Goal: Information Seeking & Learning: Learn about a topic

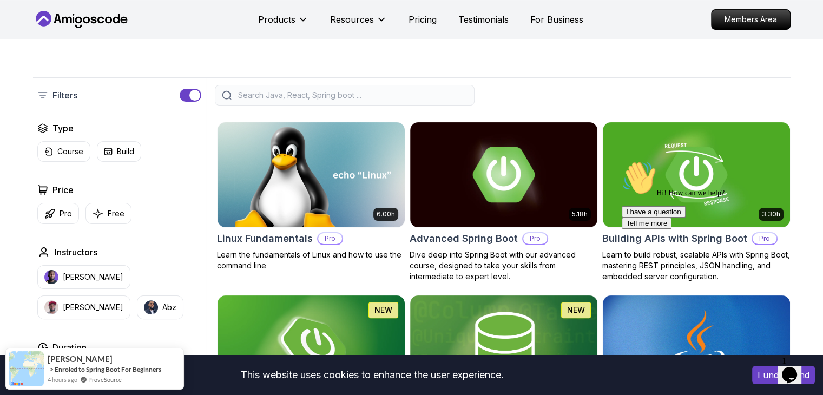
scroll to position [223, 0]
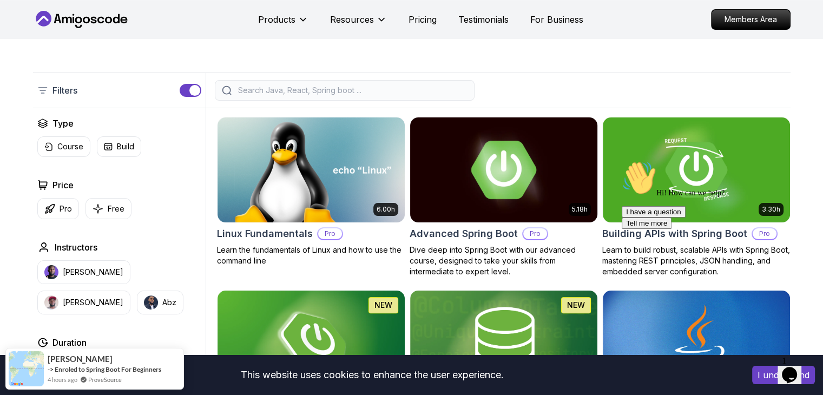
click at [479, 170] on img at bounding box center [503, 170] width 196 height 110
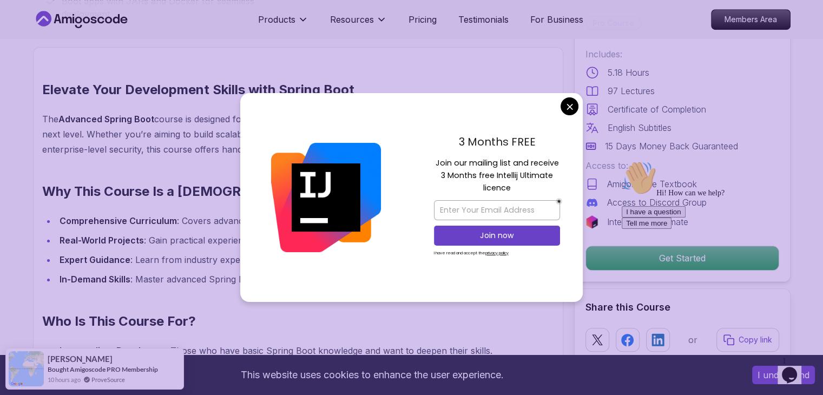
scroll to position [793, 0]
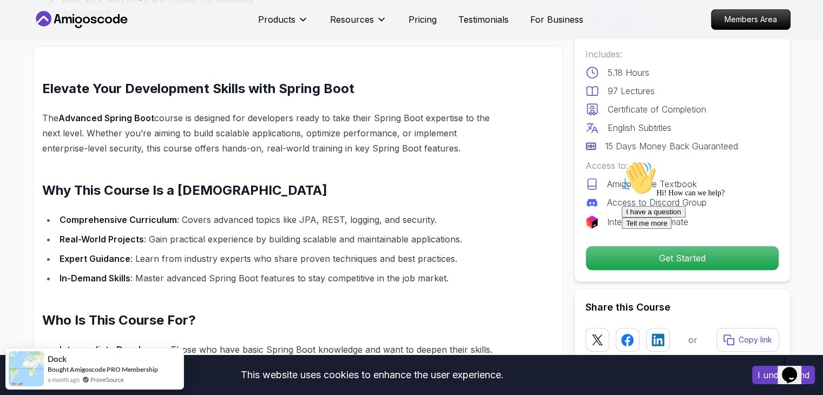
click at [622, 229] on div "Hi! How can we help? I have a question Tell me more" at bounding box center [719, 195] width 195 height 68
click at [624, 229] on div "Hi! How can we help? I have a question Tell me more" at bounding box center [719, 195] width 195 height 68
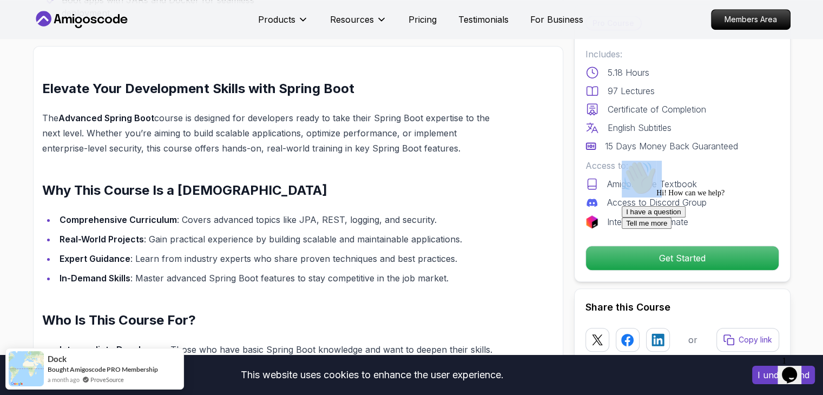
click at [624, 229] on div "Hi! How can we help? I have a question Tell me more" at bounding box center [719, 195] width 195 height 68
click at [622, 161] on icon "Chat attention grabber" at bounding box center [622, 161] width 0 height 0
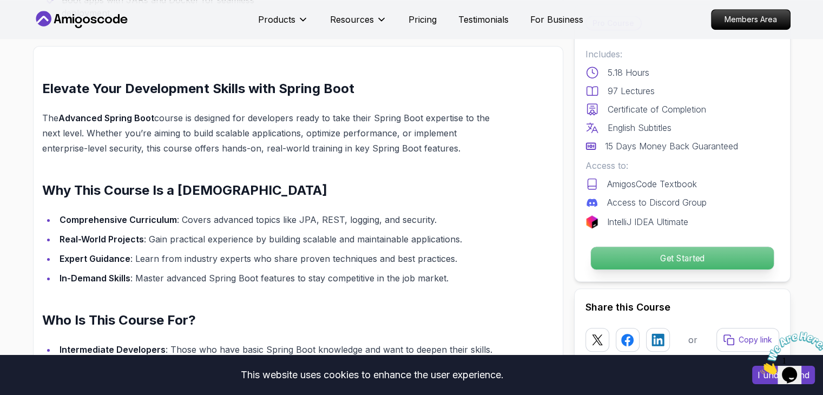
click at [669, 260] on p "Get Started" at bounding box center [681, 258] width 183 height 23
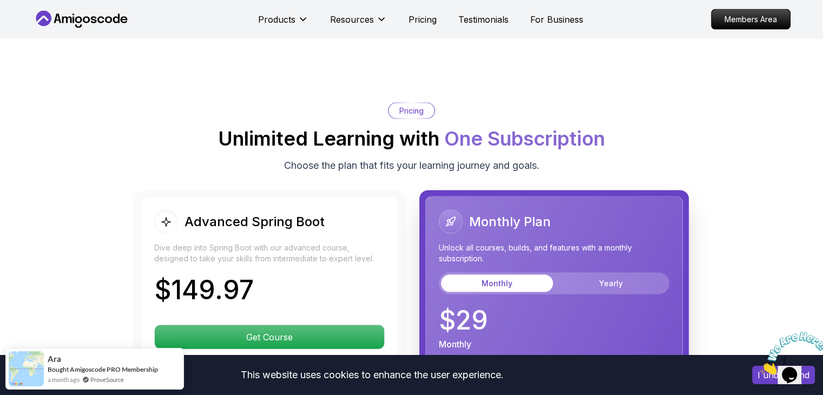
scroll to position [2280, 0]
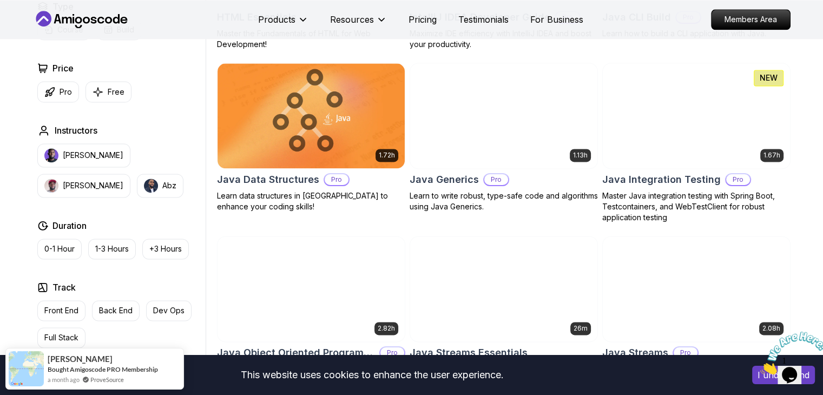
scroll to position [1467, 0]
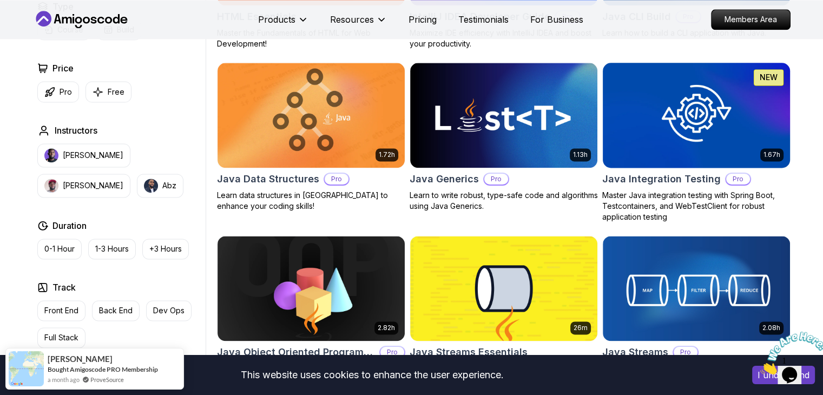
click at [635, 262] on img at bounding box center [696, 288] width 187 height 105
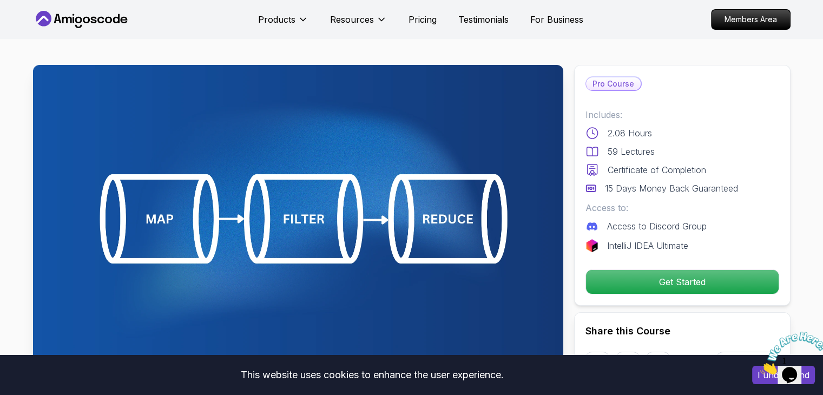
click at [635, 262] on div "Pro Course Includes: 2.08 Hours 59 Lectures Certificate of Completion 15 Days M…" at bounding box center [682, 185] width 216 height 241
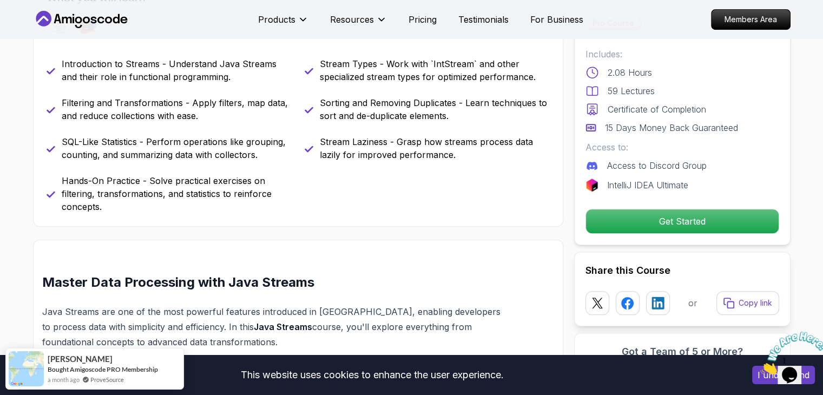
scroll to position [498, 0]
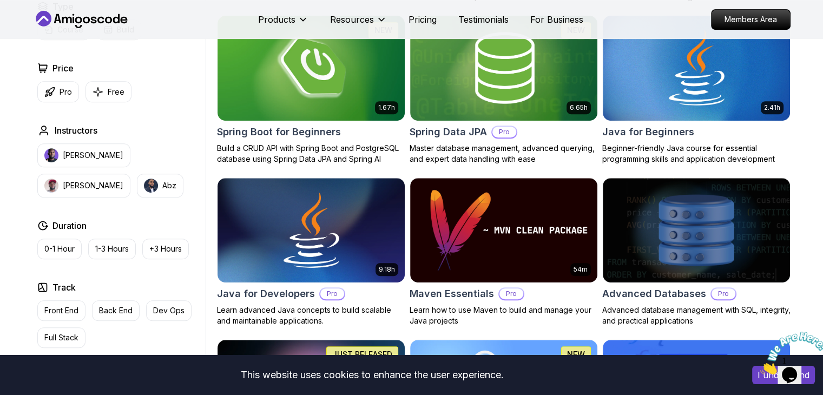
scroll to position [1467, 0]
